Goal: Navigation & Orientation: Understand site structure

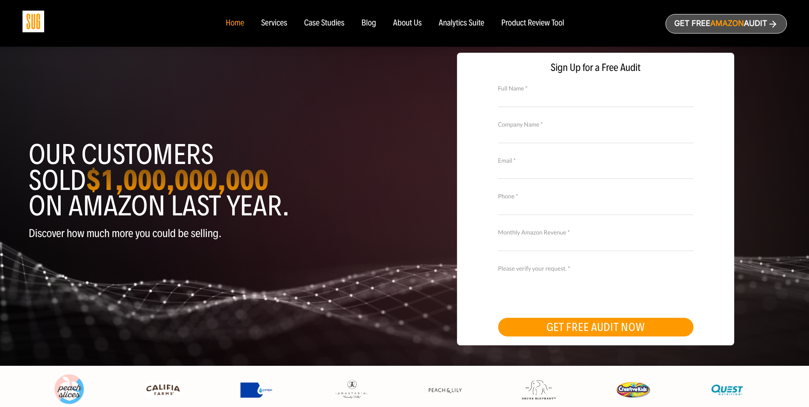
click at [273, 25] on div "Services" at bounding box center [274, 23] width 26 height 9
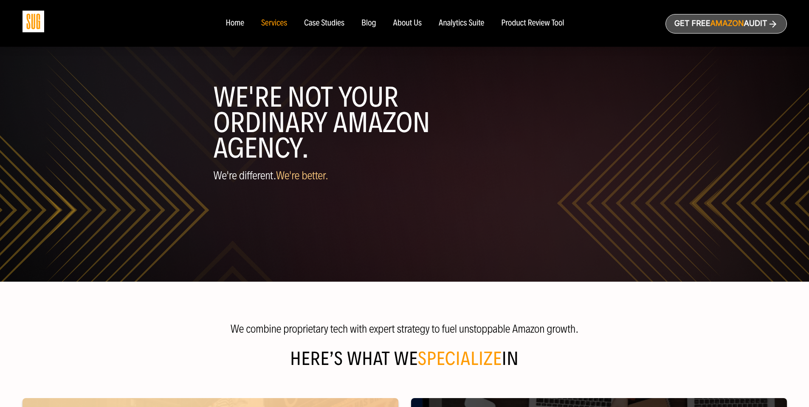
click at [468, 28] on nav "Home Services Case Studies Blog About Us" at bounding box center [404, 23] width 375 height 47
click at [466, 25] on div "Analytics Suite" at bounding box center [461, 23] width 45 height 9
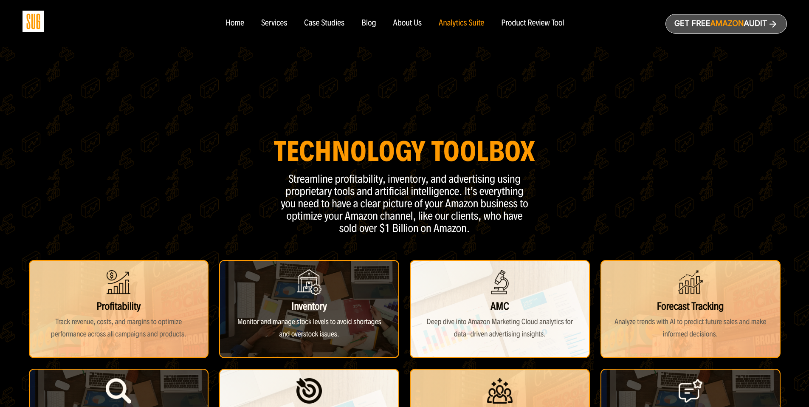
click at [228, 27] on div "Home" at bounding box center [235, 23] width 18 height 9
